Goal: Task Accomplishment & Management: Manage account settings

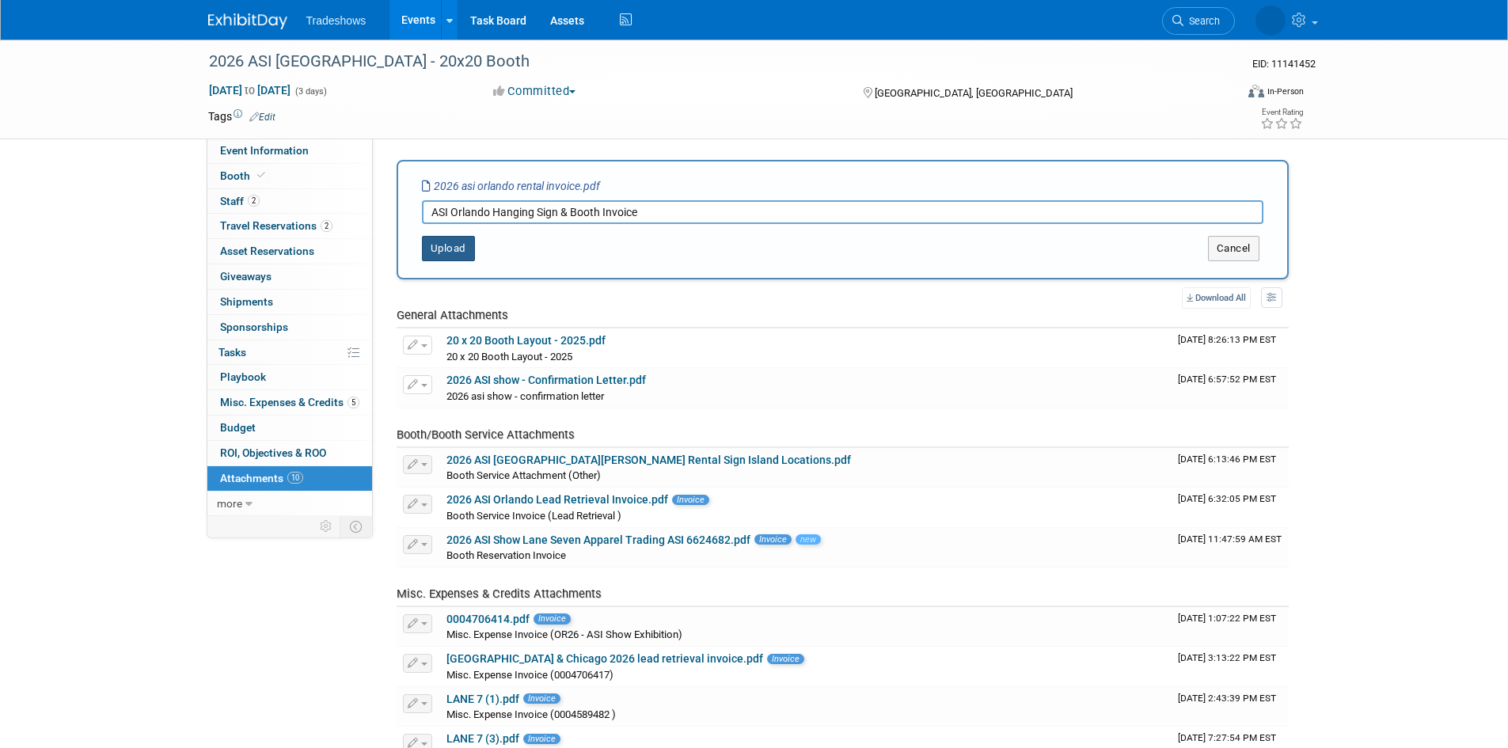
type input "ASI Orlando Hanging Sign & Booth Invoice"
click at [439, 251] on button "Upload" at bounding box center [448, 248] width 53 height 25
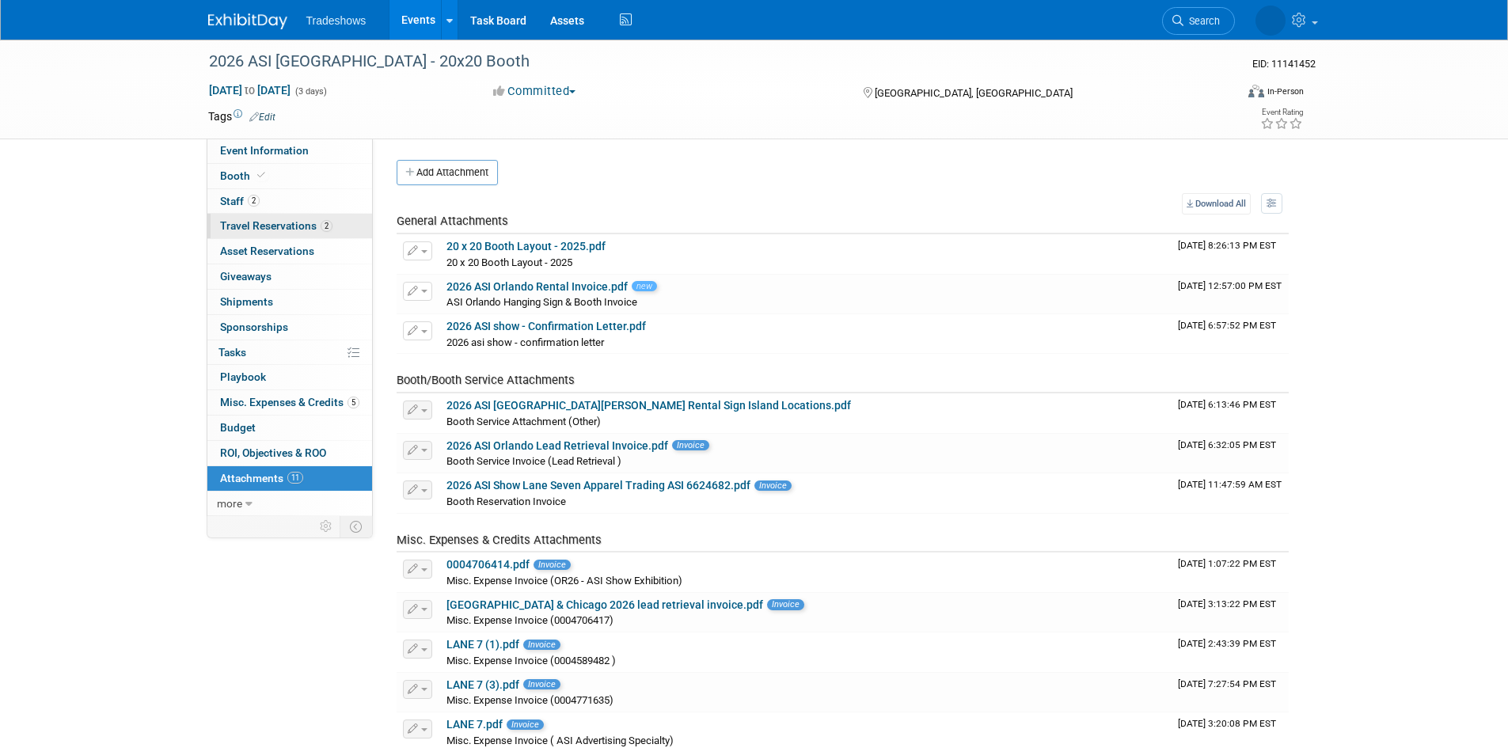
click at [262, 216] on link "2 Travel Reservations 2" at bounding box center [289, 226] width 165 height 25
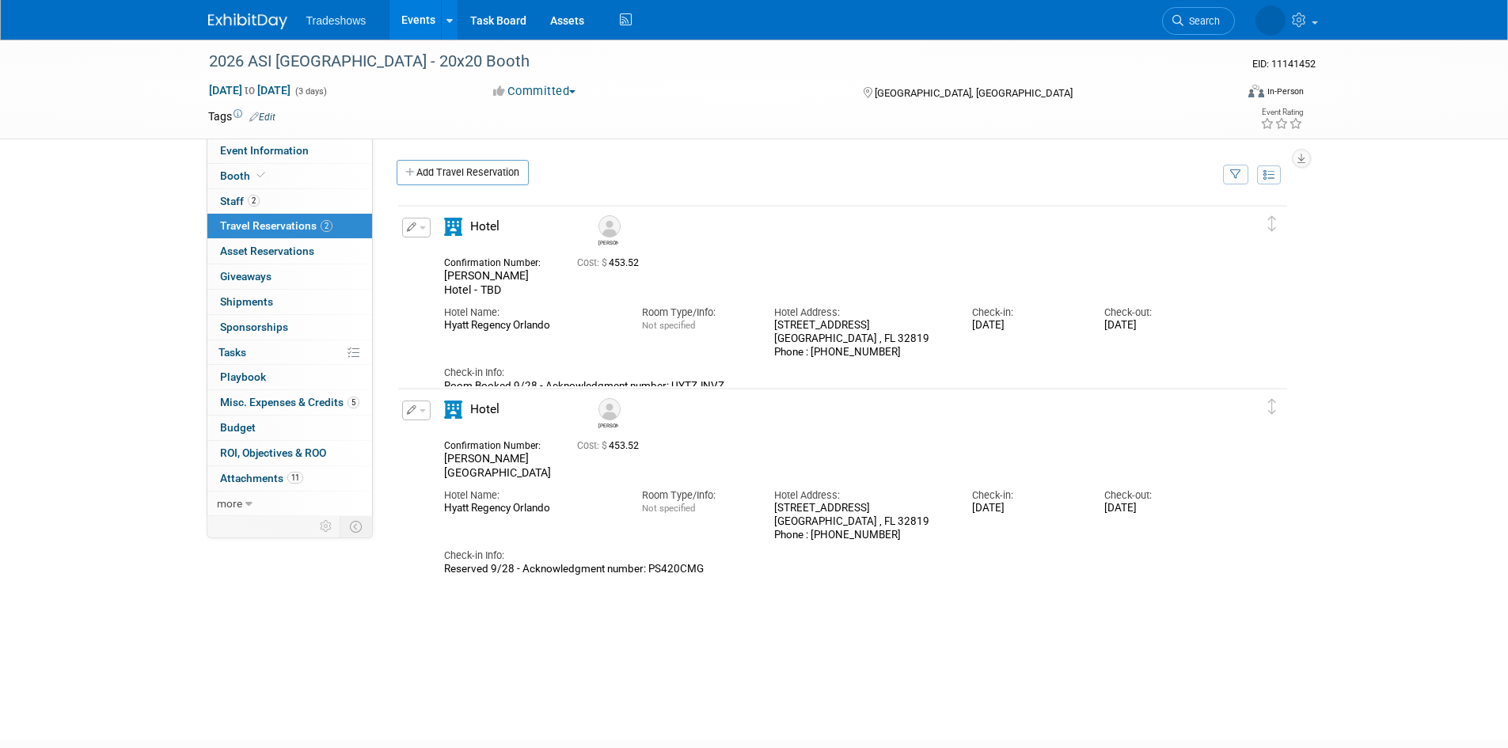
click at [416, 405] on button "button" at bounding box center [416, 411] width 28 height 20
click at [414, 431] on button "Edit Reservation" at bounding box center [470, 438] width 134 height 23
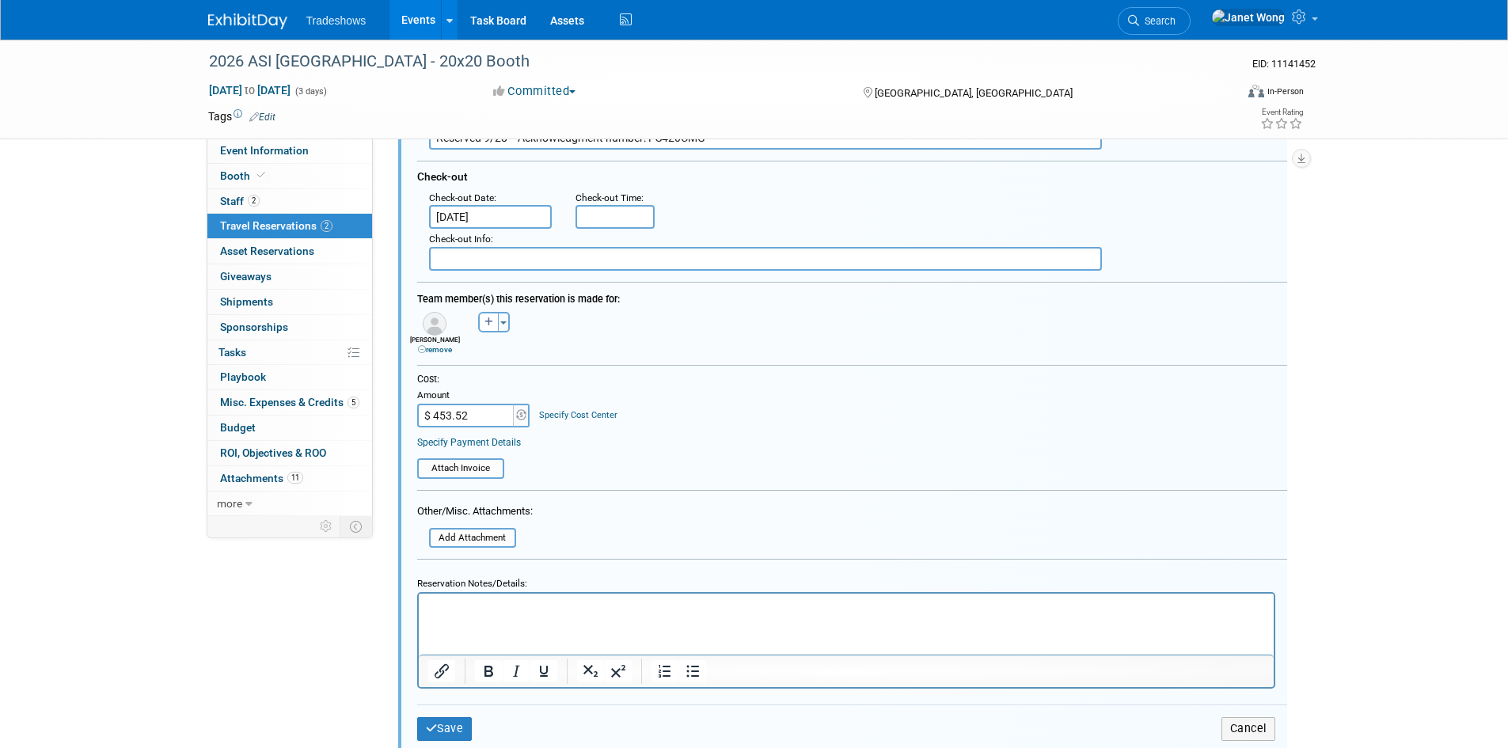
scroll to position [606, 0]
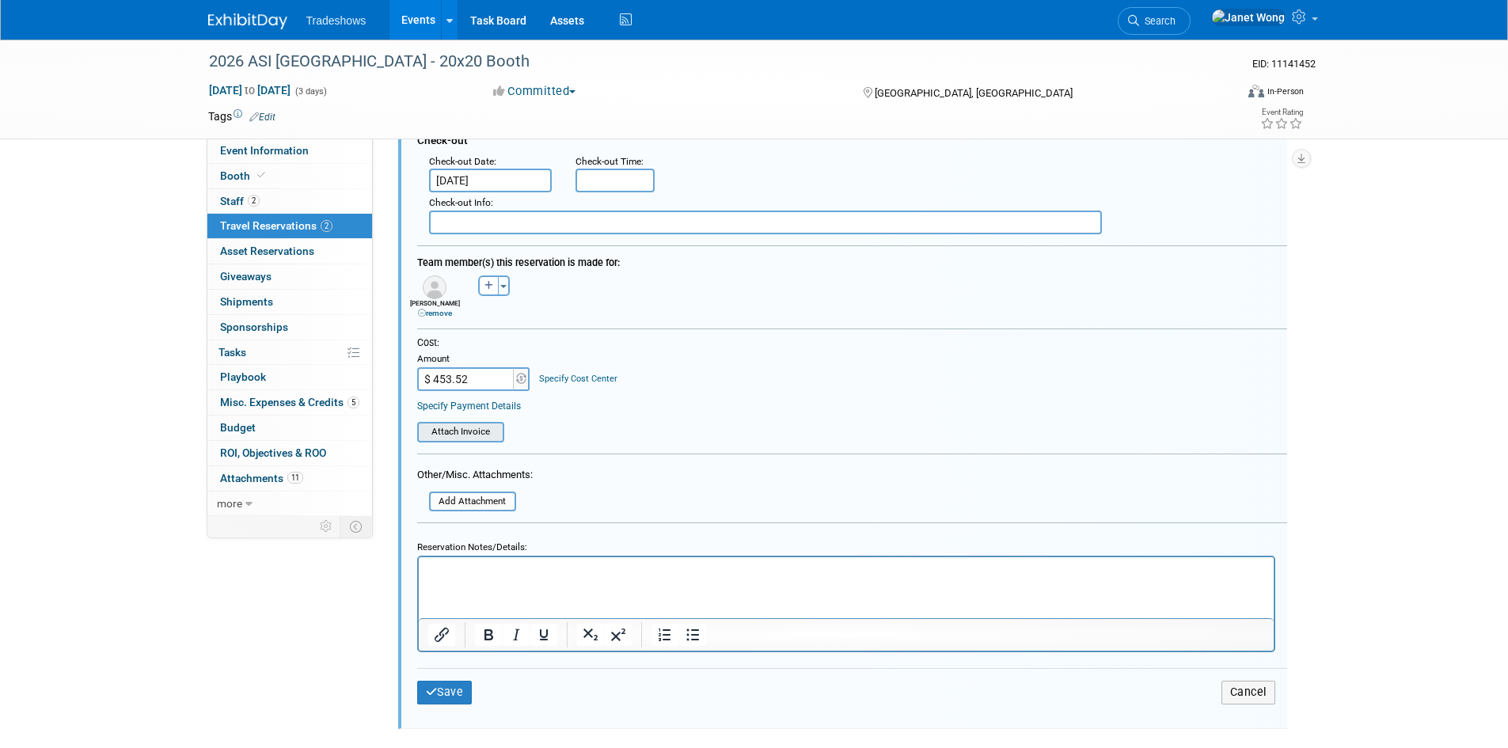
click at [482, 438] on input "file" at bounding box center [408, 431] width 188 height 17
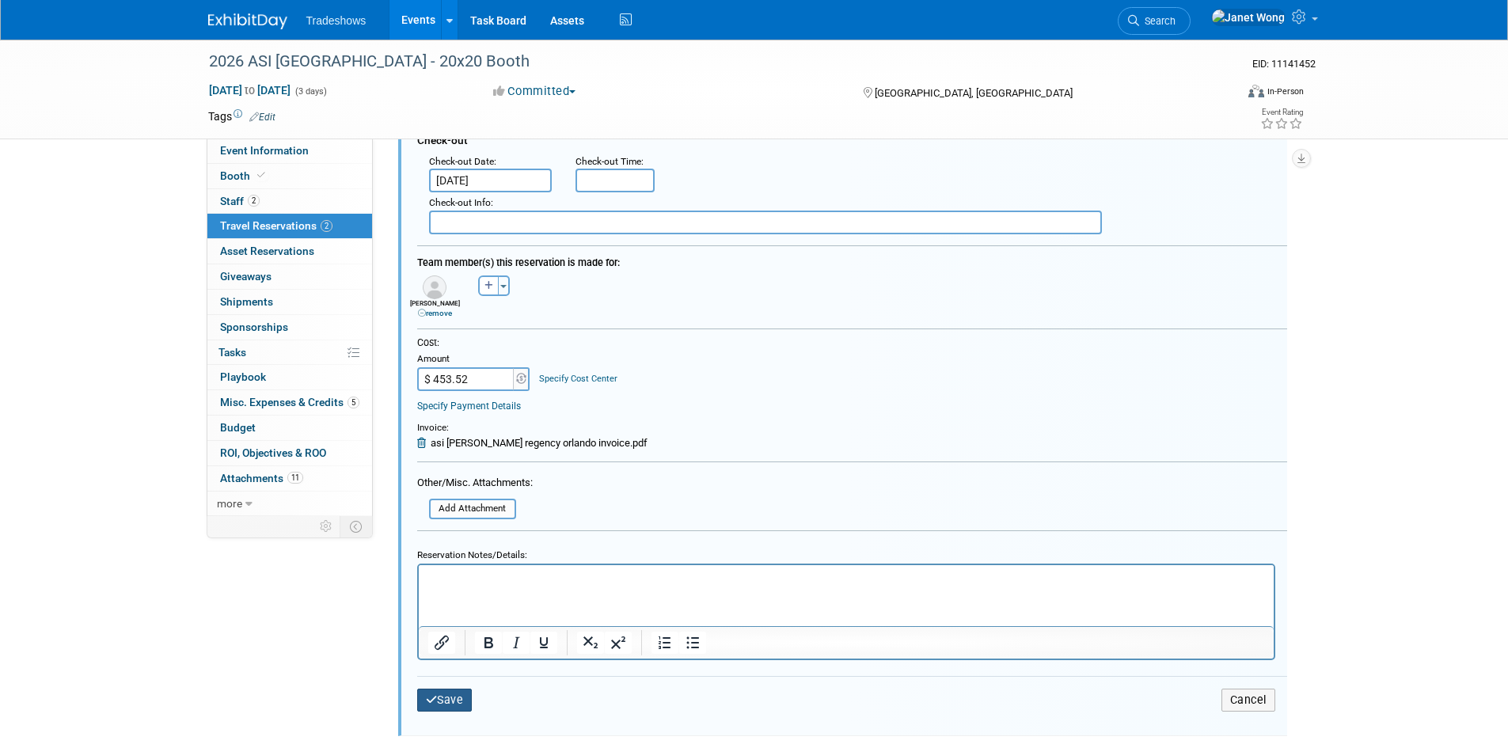
click at [450, 701] on button "Save" at bounding box center [444, 700] width 55 height 23
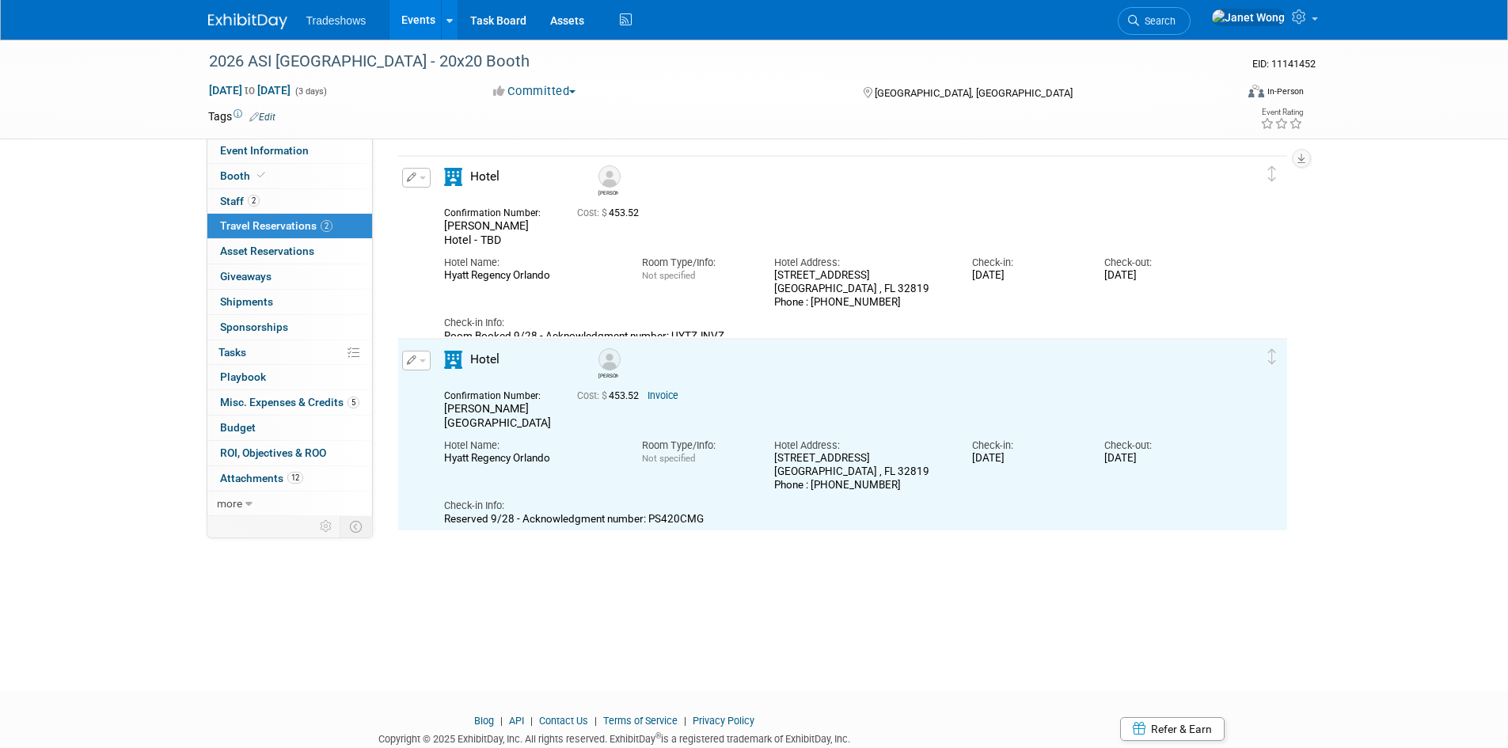
scroll to position [0, 0]
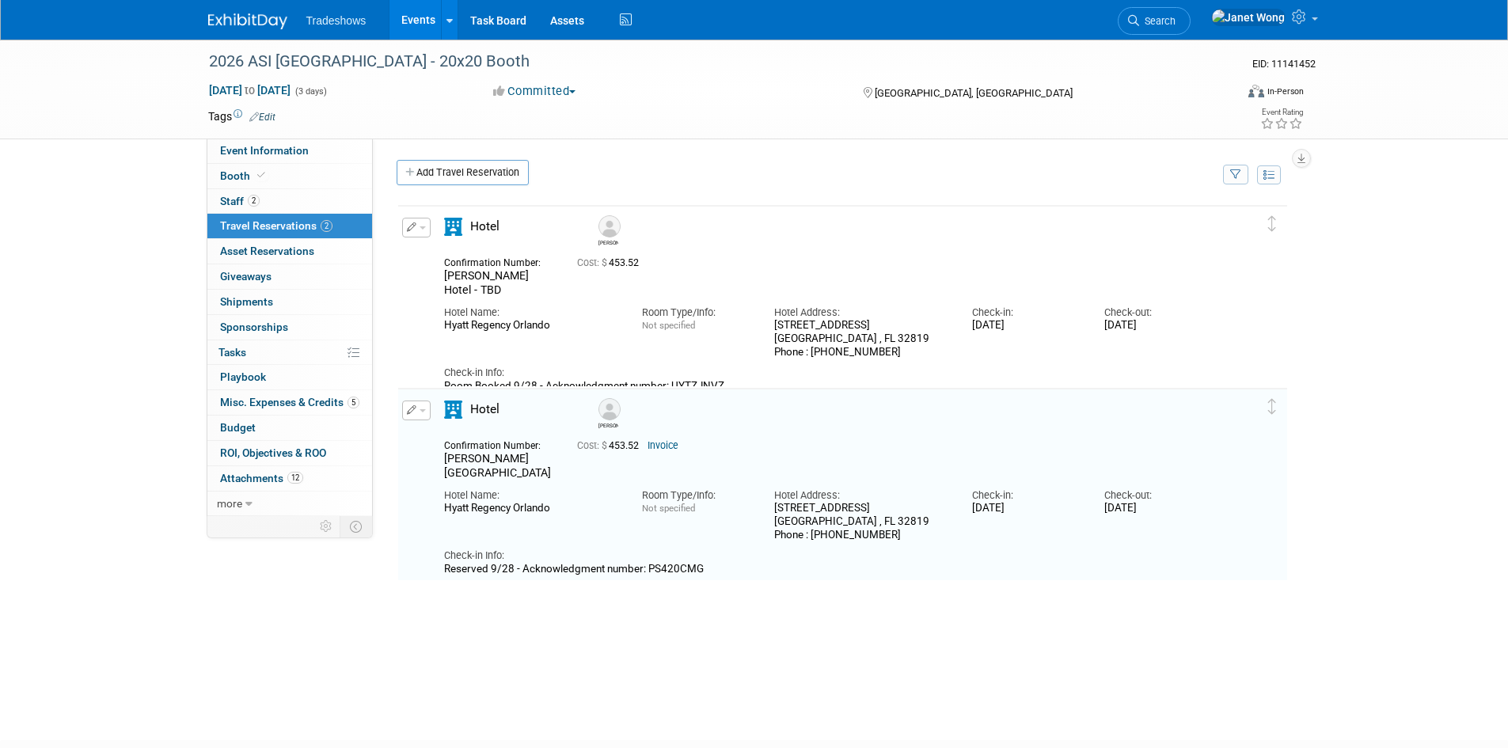
click at [610, 237] on img at bounding box center [609, 226] width 22 height 22
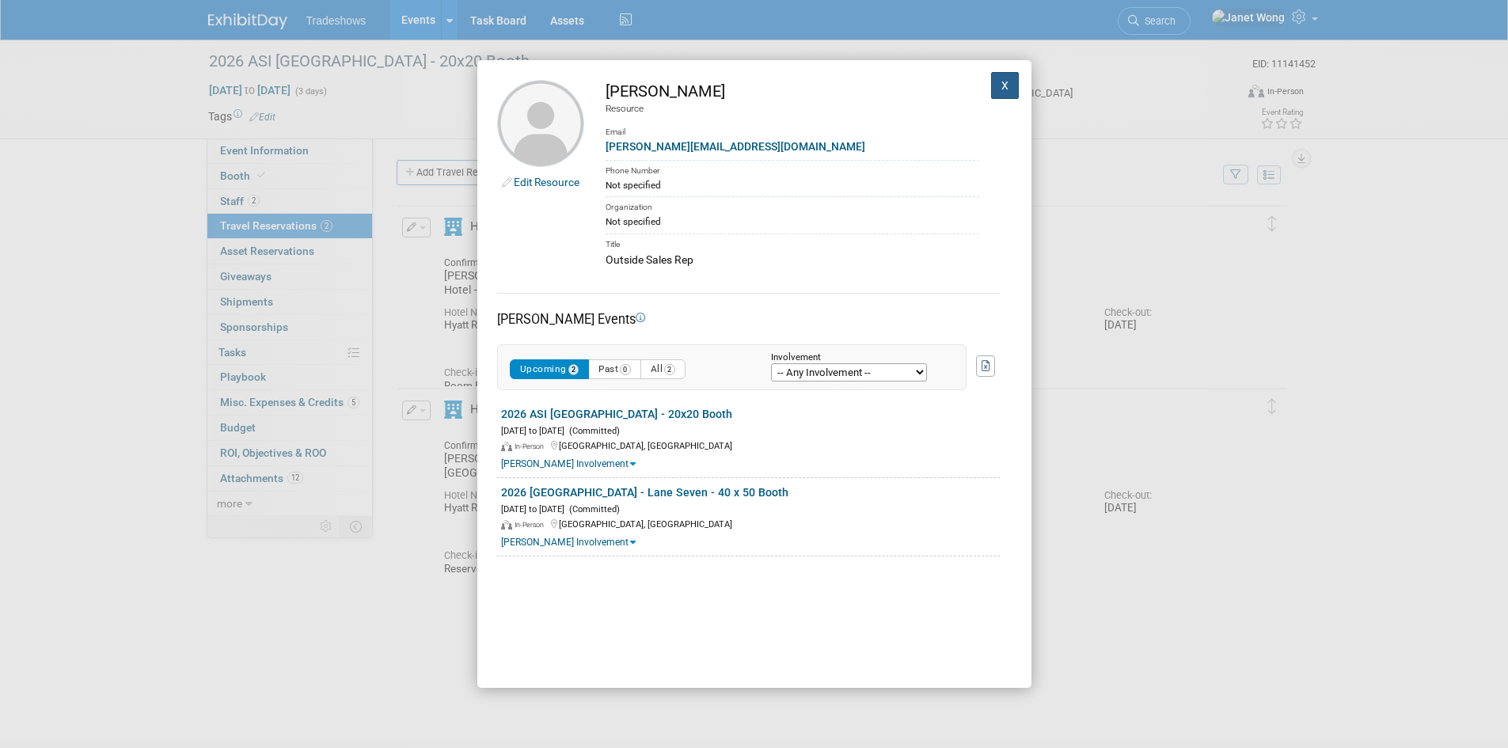
click at [1001, 88] on button "X" at bounding box center [1005, 85] width 28 height 27
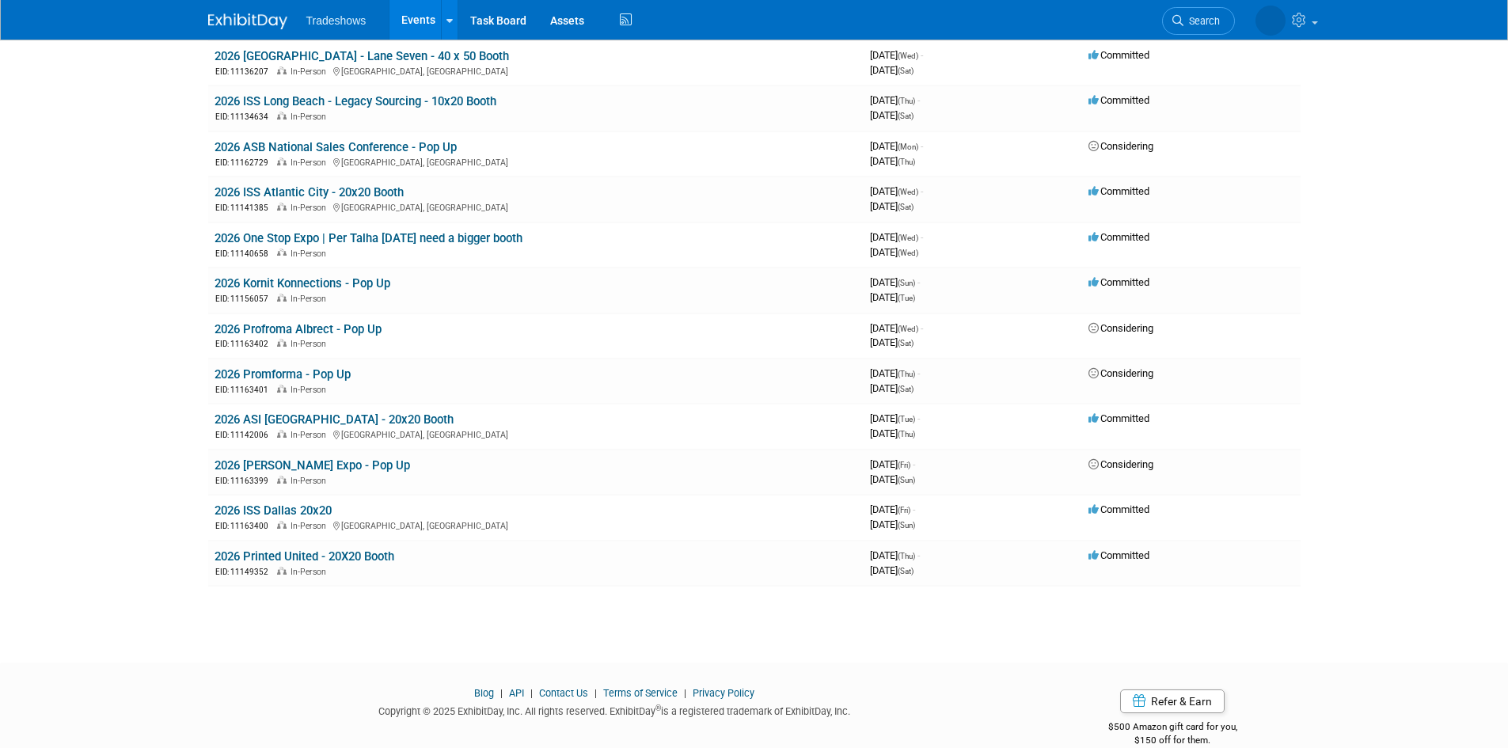
scroll to position [384, 0]
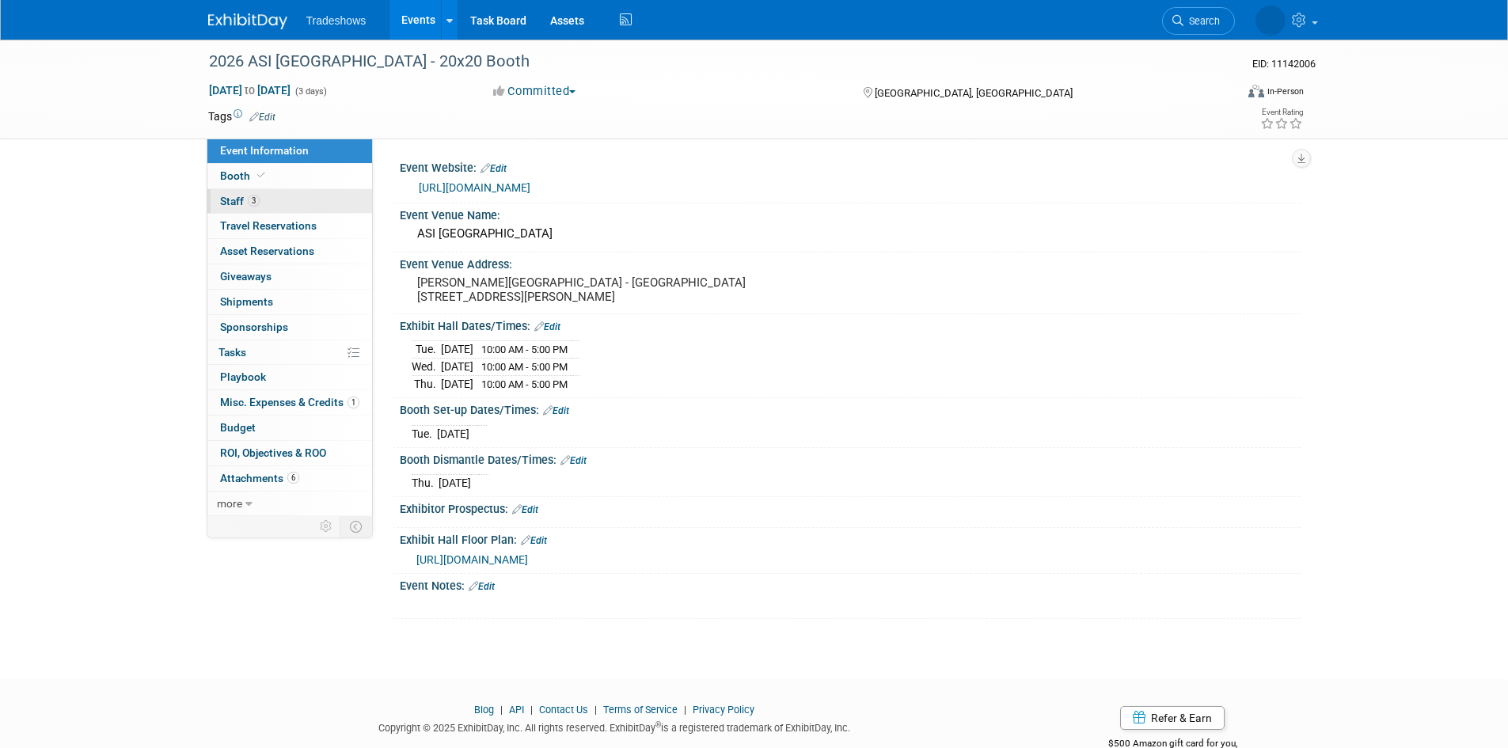
click at [272, 201] on link "3 Staff 3" at bounding box center [289, 201] width 165 height 25
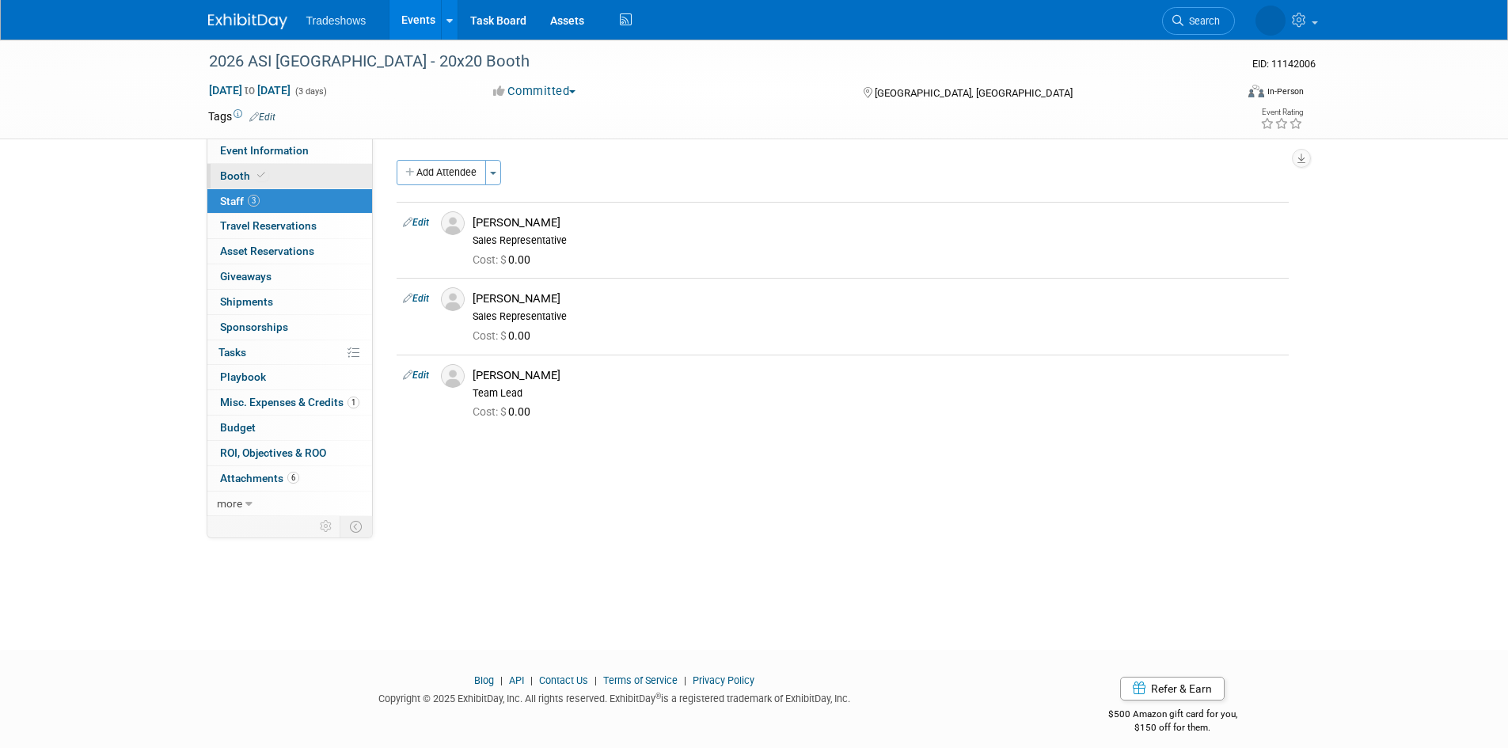
click at [281, 173] on link "Booth" at bounding box center [289, 176] width 165 height 25
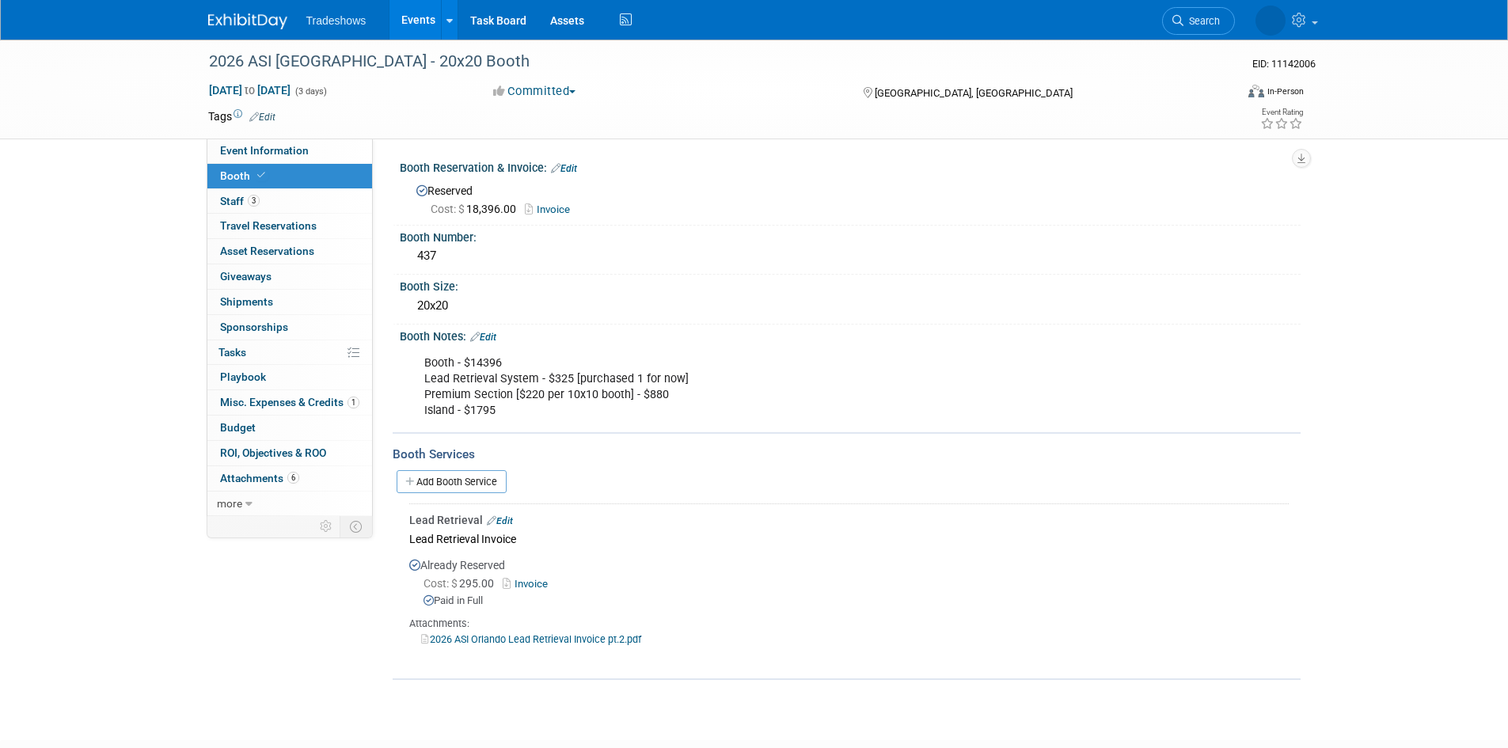
click at [540, 208] on link "Invoice" at bounding box center [551, 209] width 53 height 12
click at [564, 169] on link "Edit" at bounding box center [564, 168] width 26 height 11
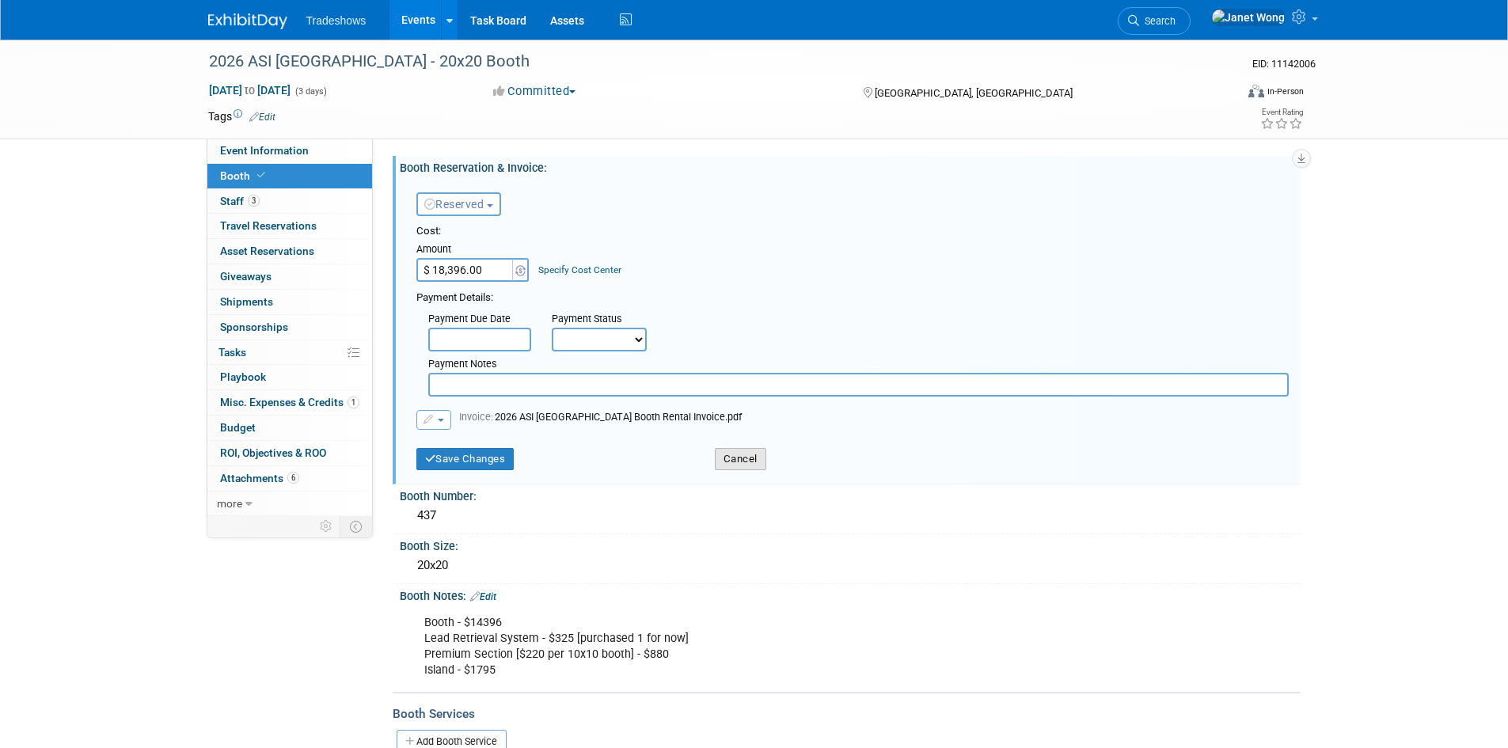
click at [731, 464] on button "Cancel" at bounding box center [740, 459] width 51 height 22
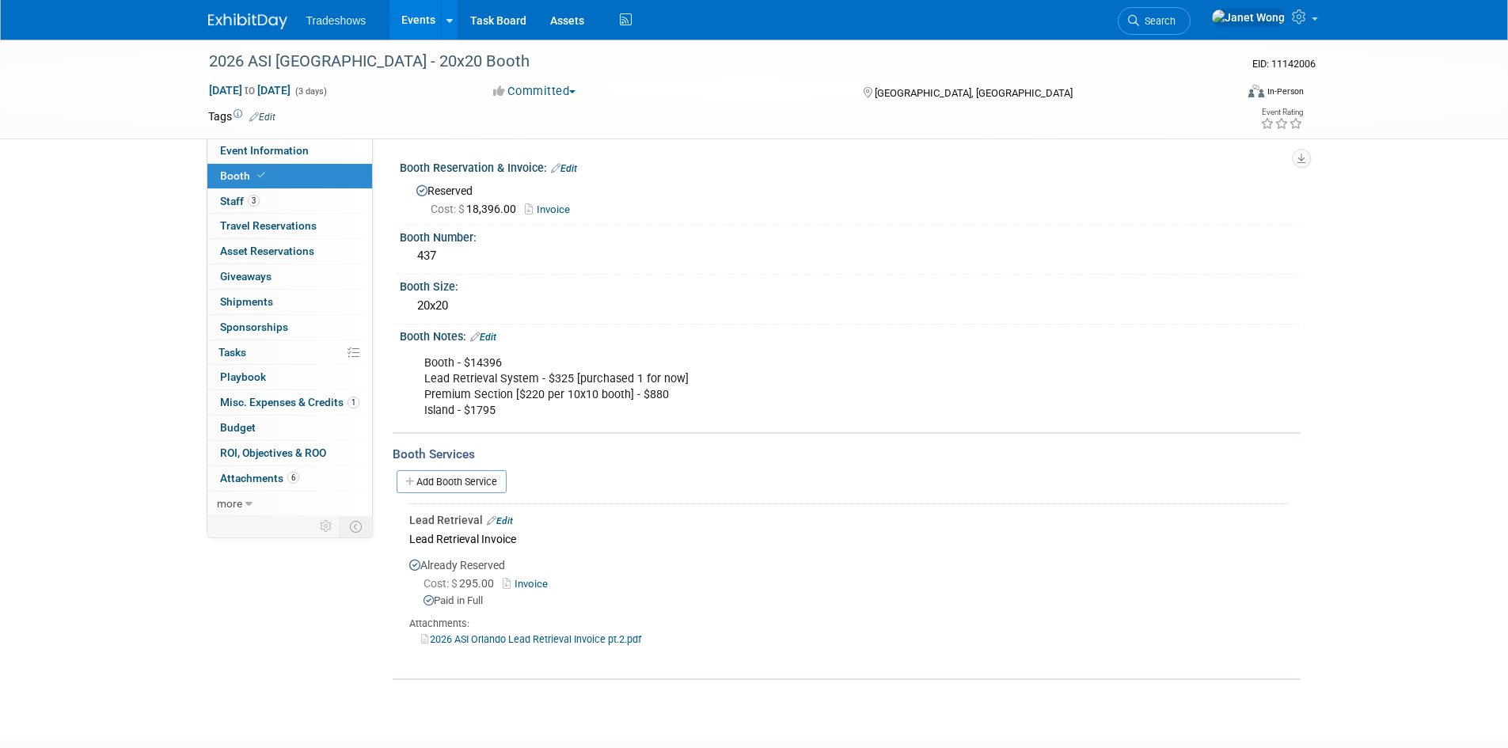
click at [575, 169] on link "Edit" at bounding box center [564, 168] width 26 height 11
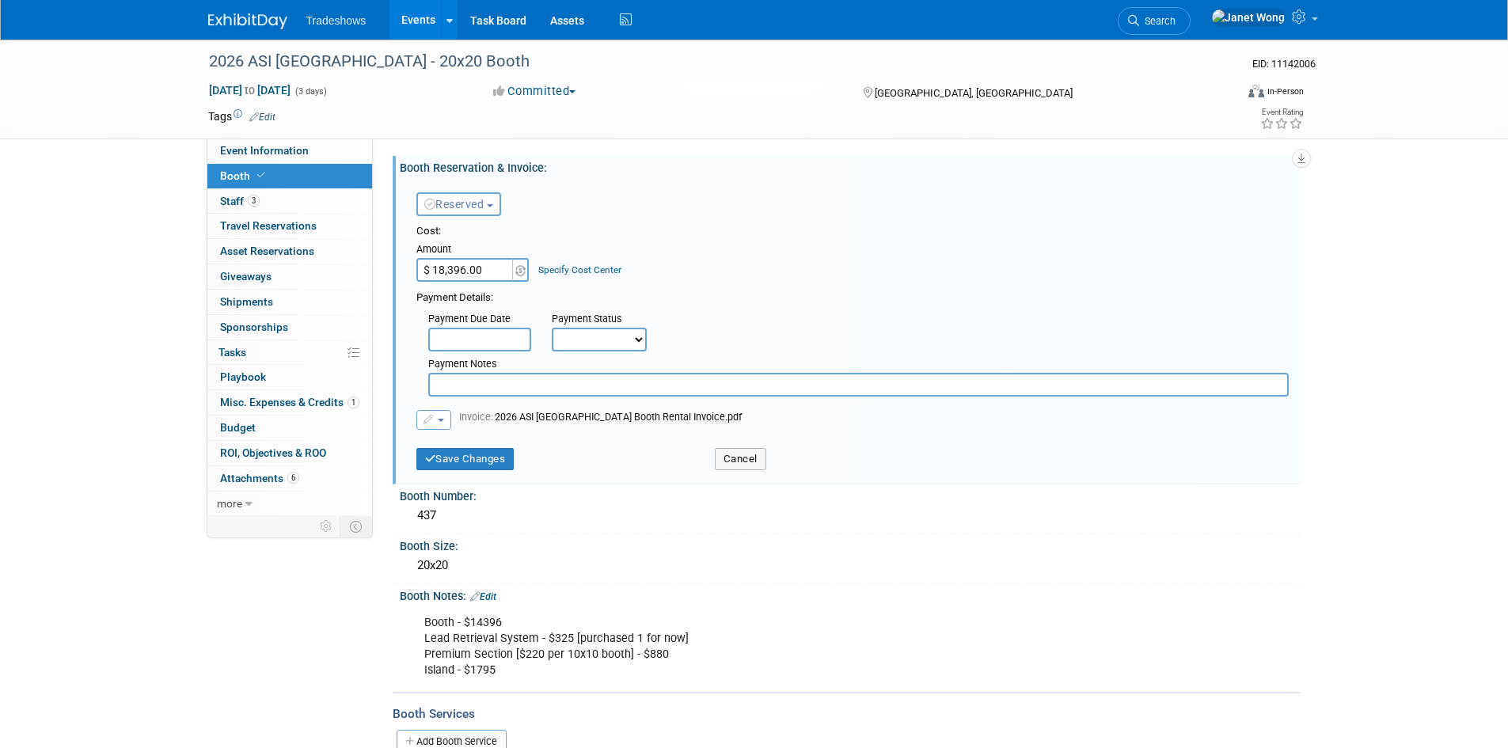
click at [427, 424] on icon "button" at bounding box center [429, 419] width 12 height 9
click at [442, 450] on icon at bounding box center [439, 444] width 12 height 11
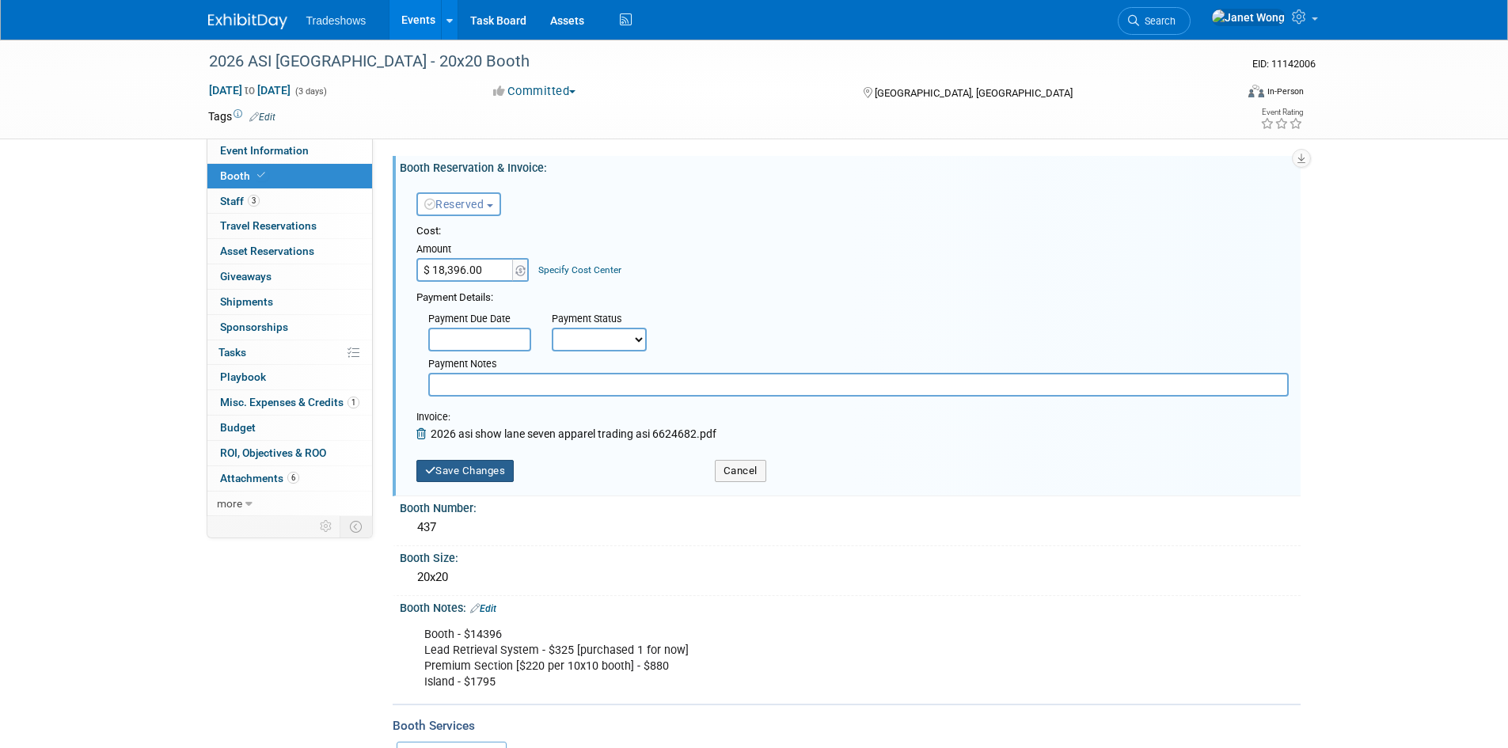
click at [477, 461] on button "Save Changes" at bounding box center [465, 471] width 98 height 22
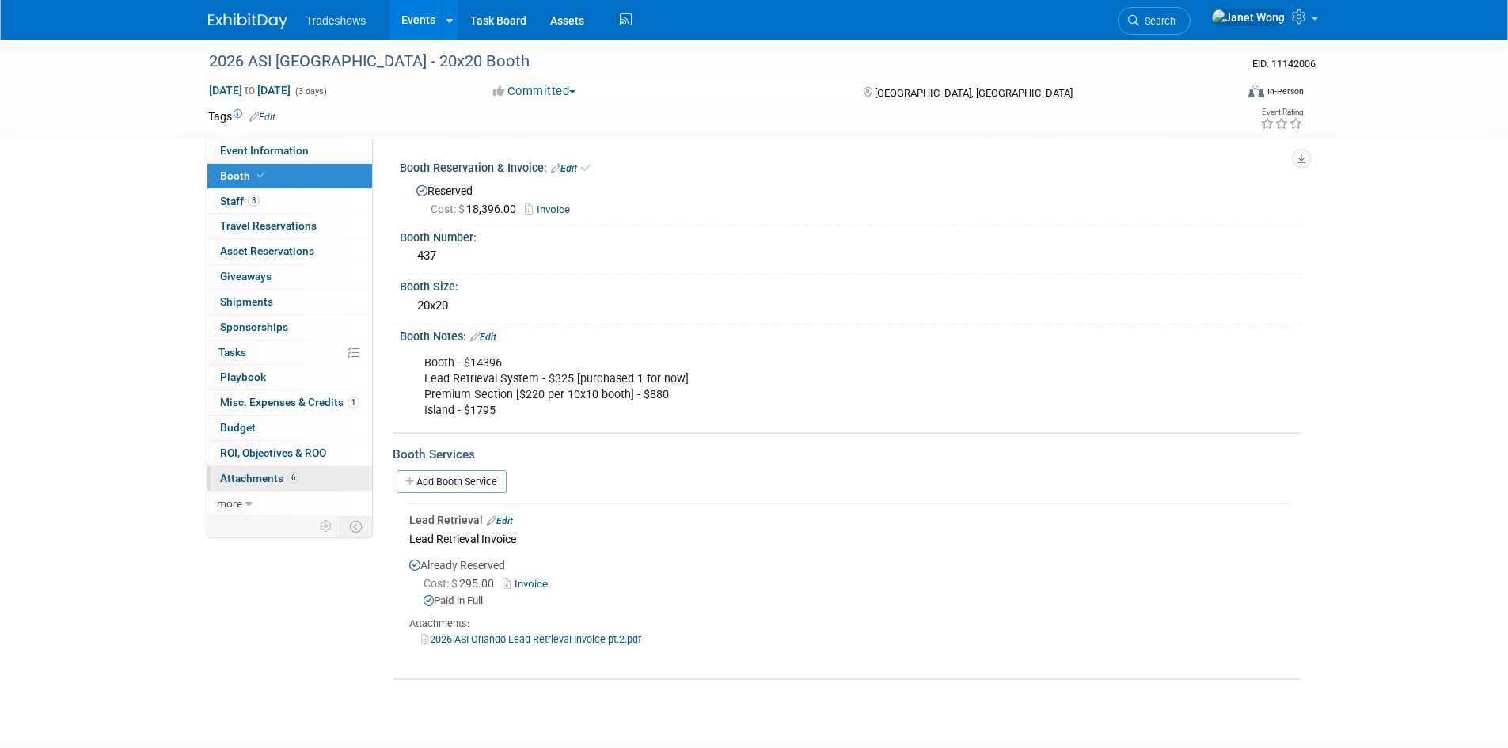
click at [296, 470] on link "6 Attachments 6" at bounding box center [289, 478] width 165 height 25
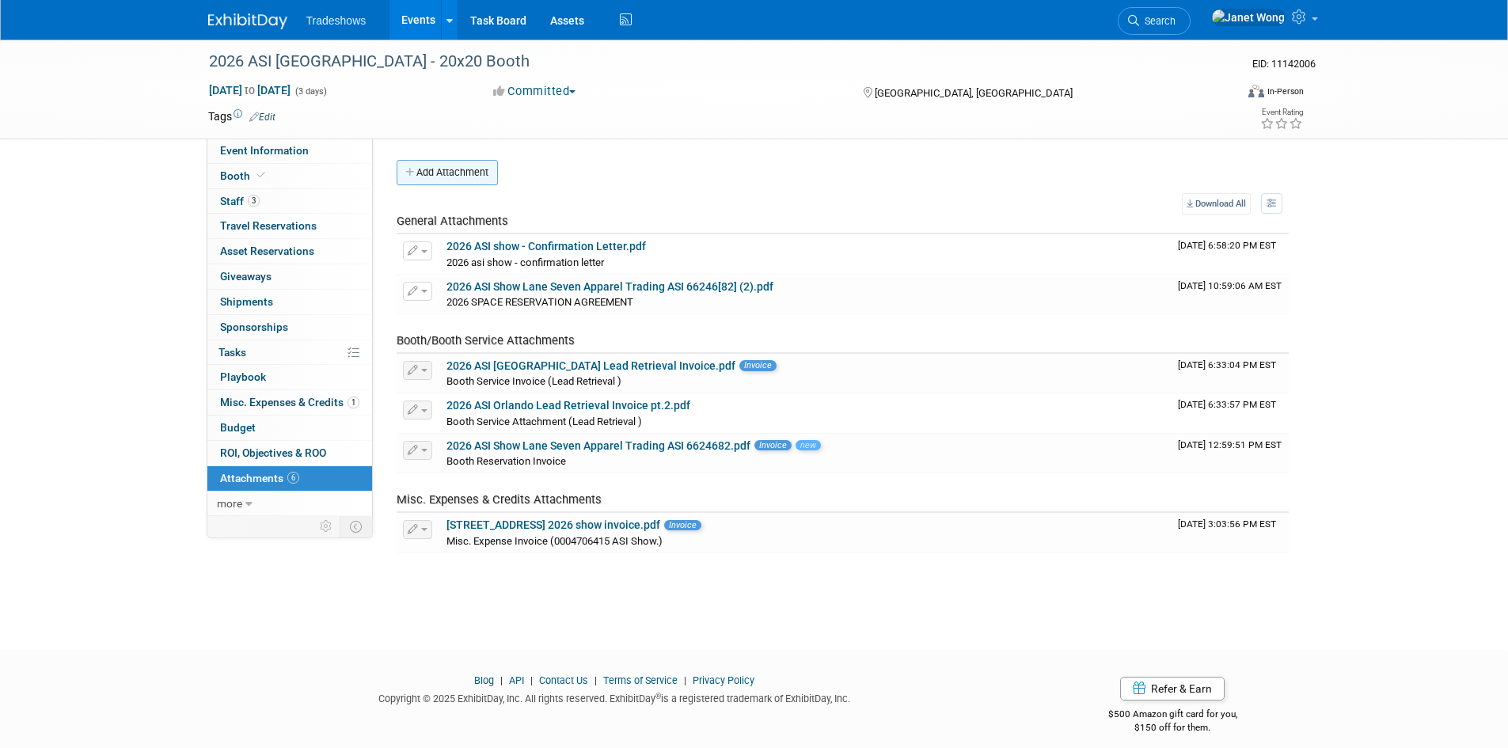
click at [450, 177] on button "Add Attachment" at bounding box center [447, 172] width 101 height 25
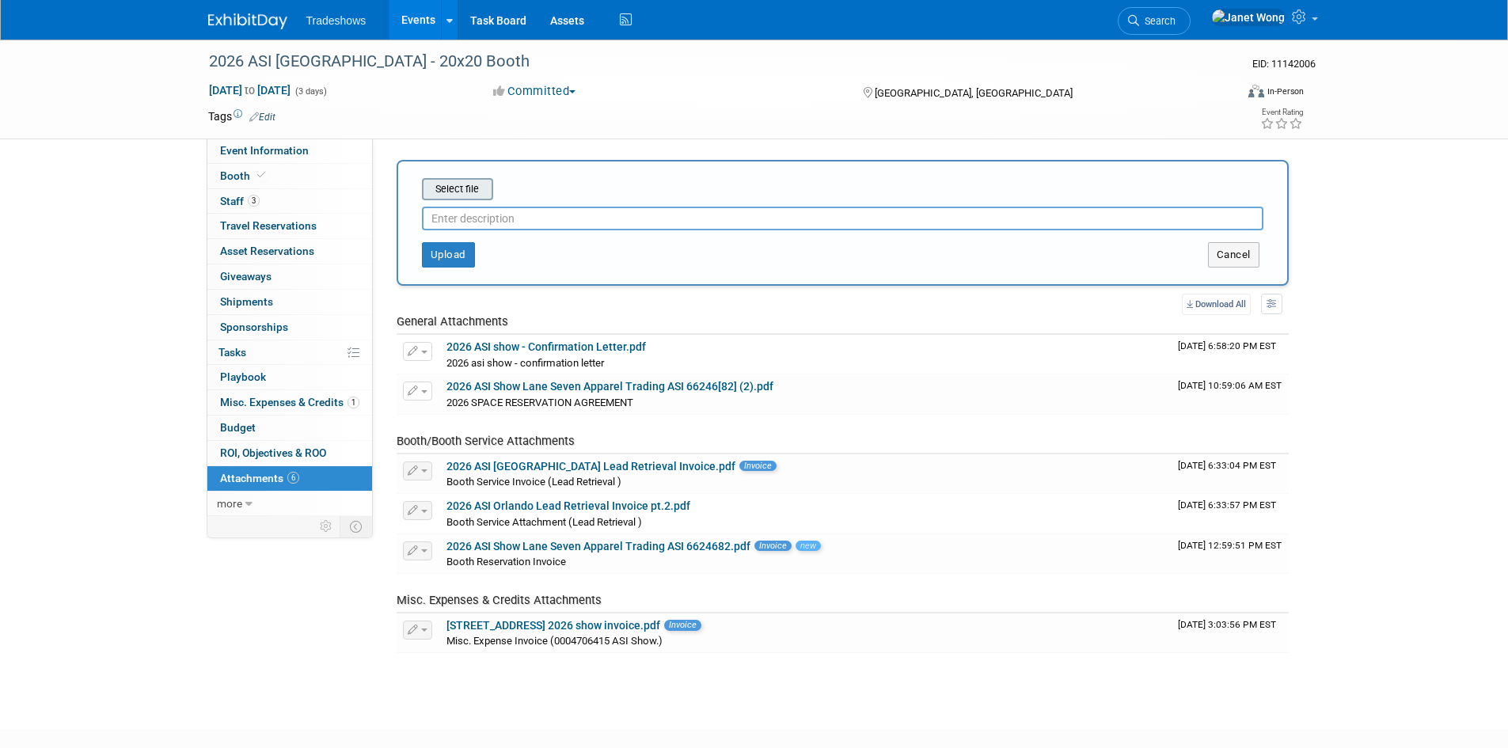
click at [465, 196] on input "file" at bounding box center [397, 189] width 188 height 19
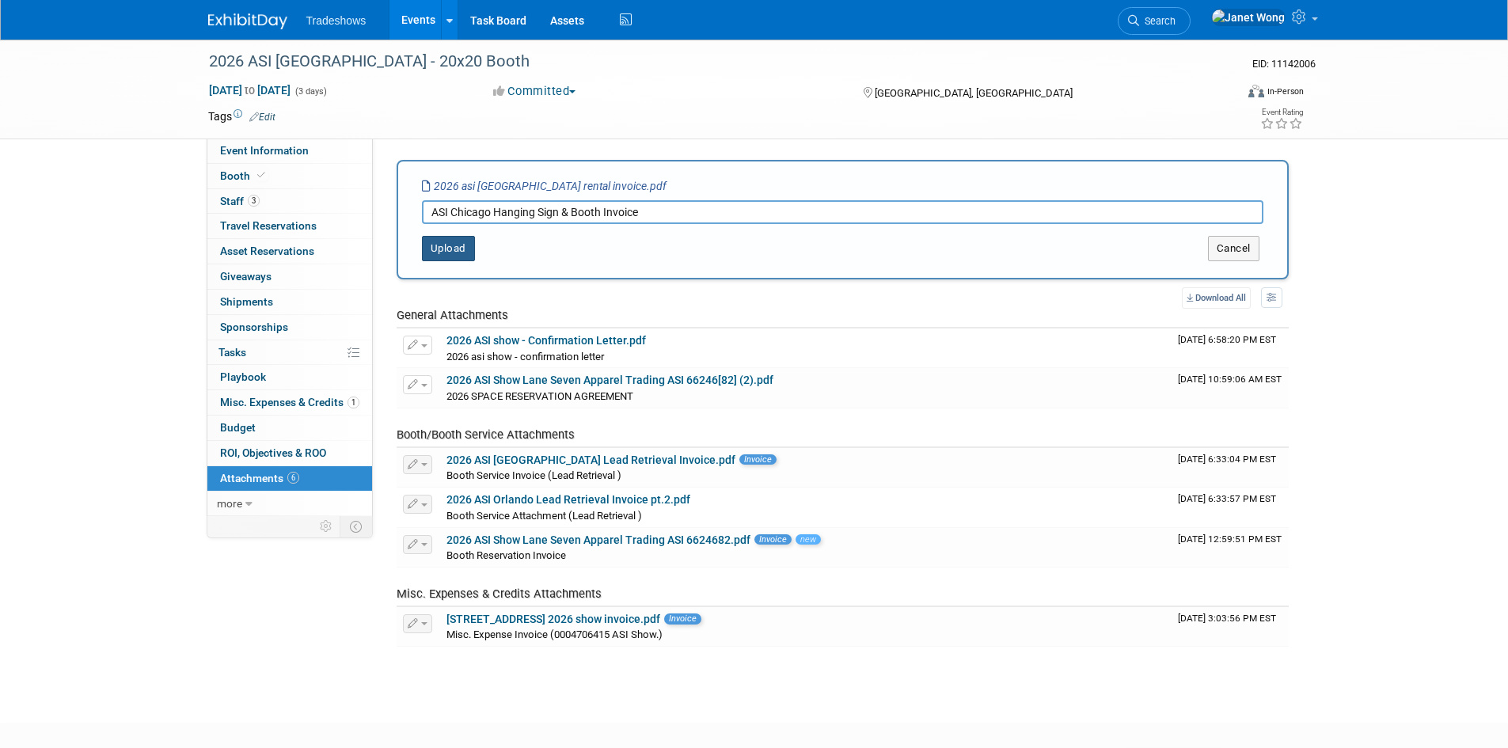
type input "ASI Chicago Hanging Sign & Booth Invoice"
click at [427, 249] on button "Upload" at bounding box center [448, 248] width 53 height 25
